Goal: Transaction & Acquisition: Obtain resource

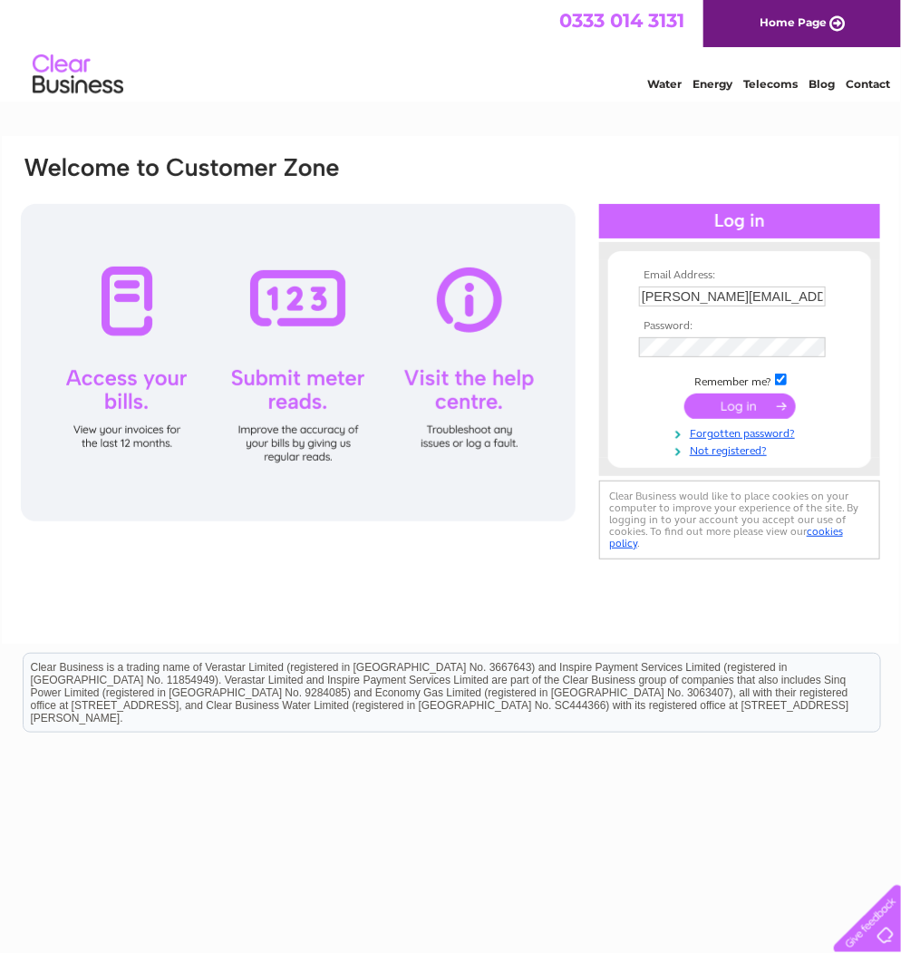
click at [758, 403] on input "submit" at bounding box center [741, 406] width 112 height 25
click at [742, 406] on input "submit" at bounding box center [741, 406] width 112 height 25
click at [735, 396] on input "submit" at bounding box center [741, 406] width 112 height 25
drag, startPoint x: 538, startPoint y: 150, endPoint x: 635, endPoint y: 138, distance: 97.7
click at [632, 140] on div "Email Address: margaret@standardrealestateltd.com Password: Forgotten password?" at bounding box center [451, 390] width 898 height 508
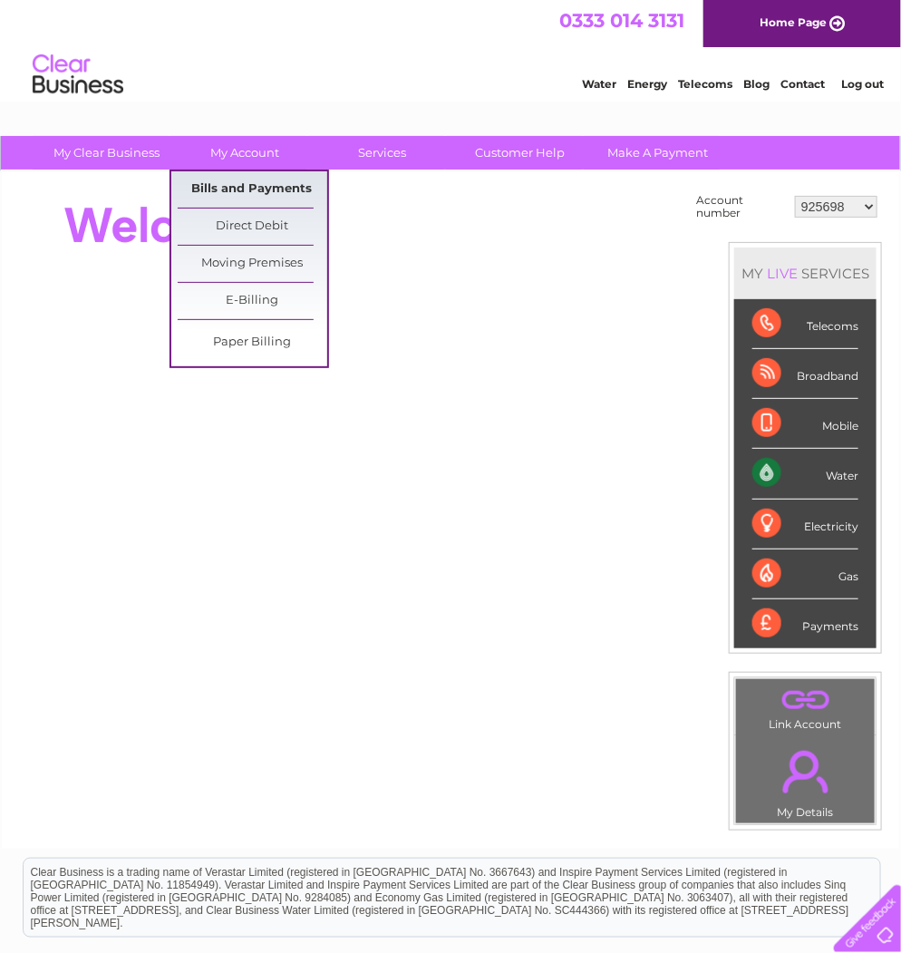
click at [263, 178] on link "Bills and Payments" at bounding box center [253, 189] width 150 height 36
click at [250, 186] on link "Bills and Payments" at bounding box center [253, 189] width 150 height 36
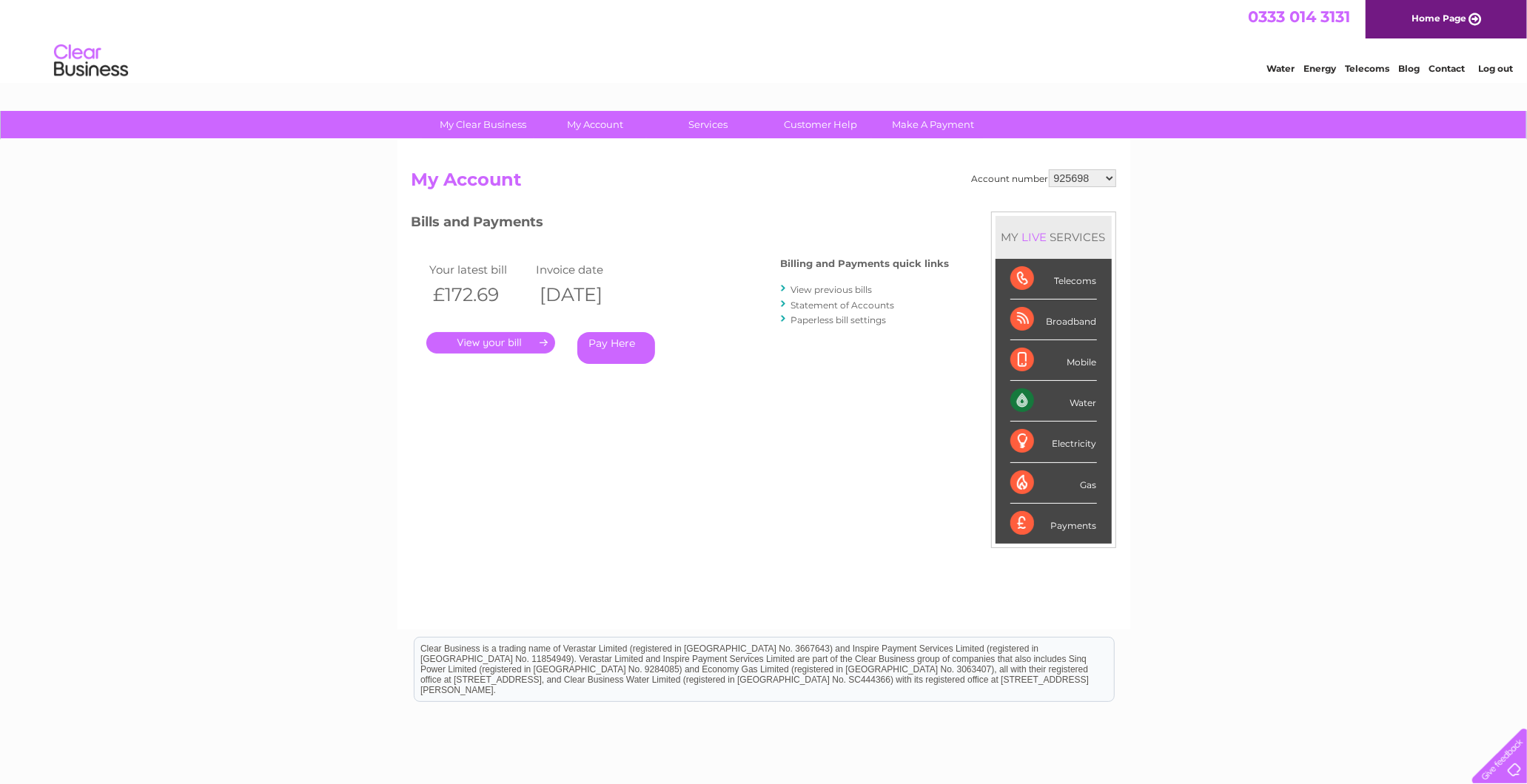
click at [735, 279] on div "Billing and Payments quick links View previous bills Statement of Accounts Pape…" at bounding box center [865, 293] width 169 height 97
drag, startPoint x: 859, startPoint y: 279, endPoint x: 856, endPoint y: 287, distance: 8.5
click at [735, 287] on link "View previous bills" at bounding box center [832, 290] width 82 height 11
click at [735, 290] on link "View previous bills" at bounding box center [832, 290] width 82 height 11
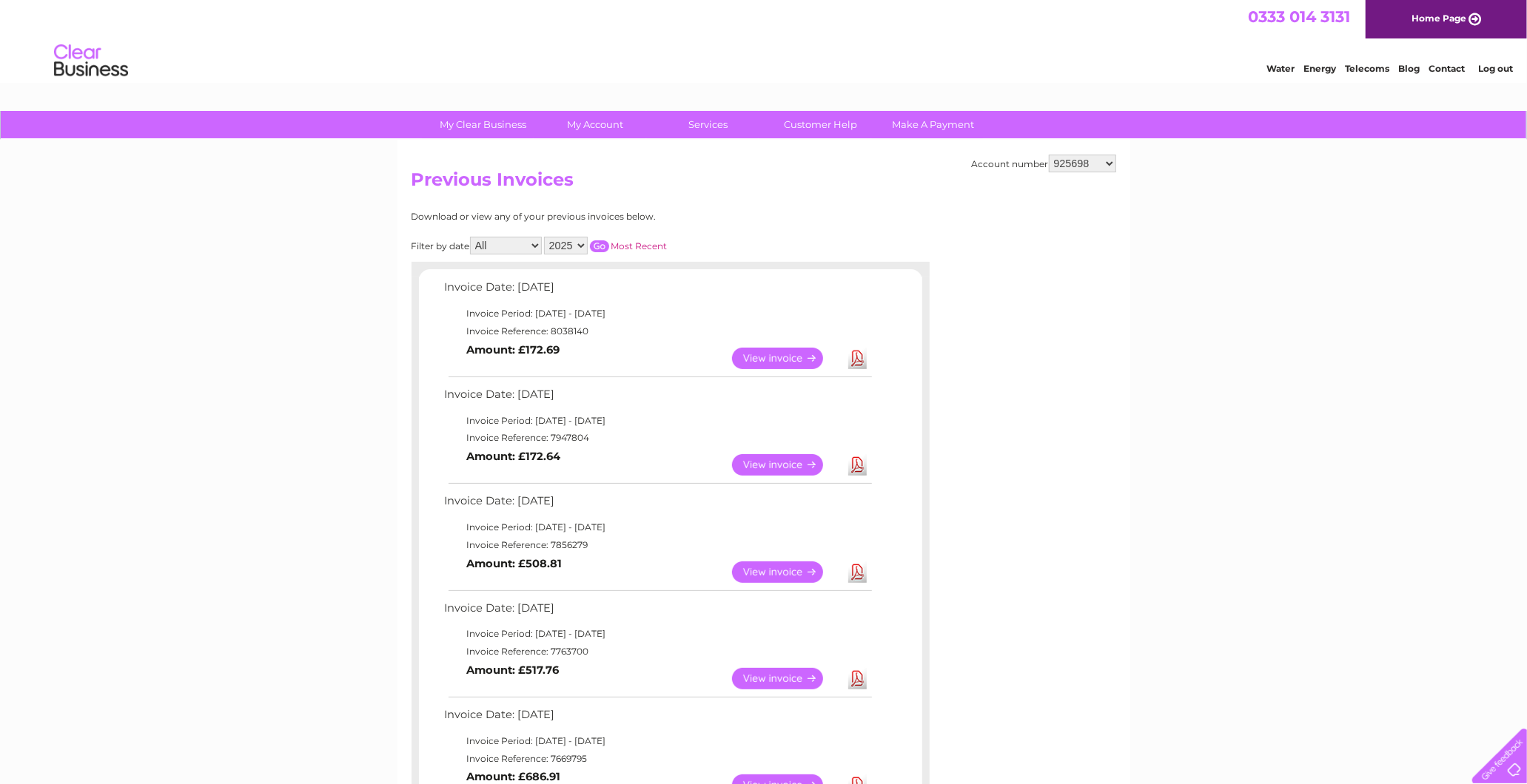
click at [856, 356] on link "Download" at bounding box center [857, 358] width 19 height 21
click at [866, 359] on link "Download" at bounding box center [857, 358] width 19 height 21
